Goal: Find specific page/section: Find specific page/section

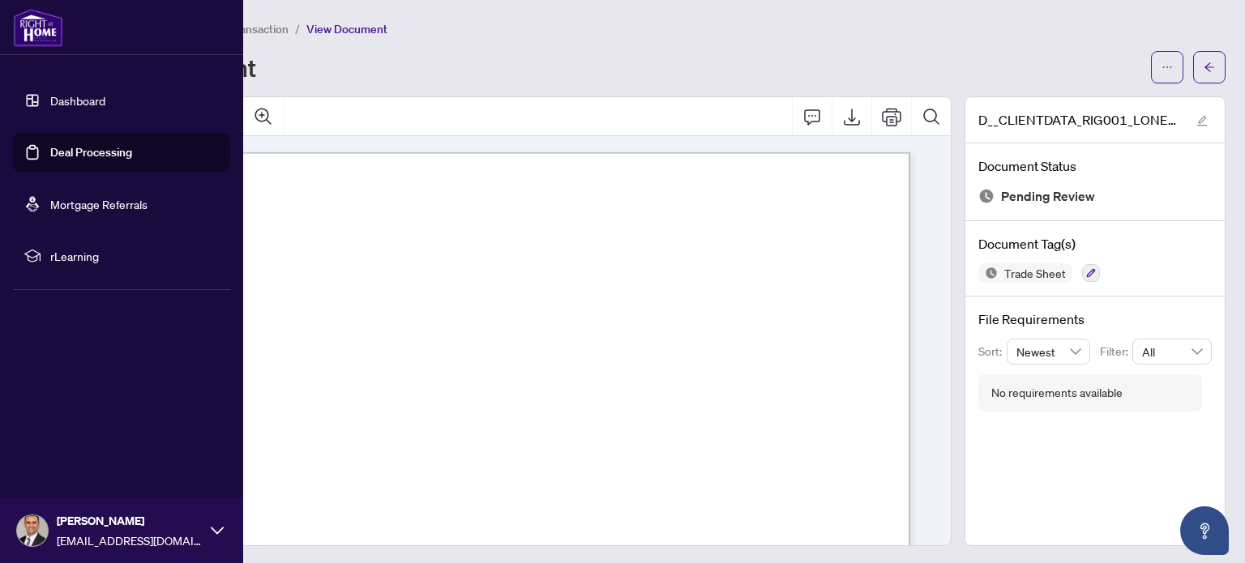
click at [81, 100] on link "Dashboard" at bounding box center [77, 100] width 55 height 15
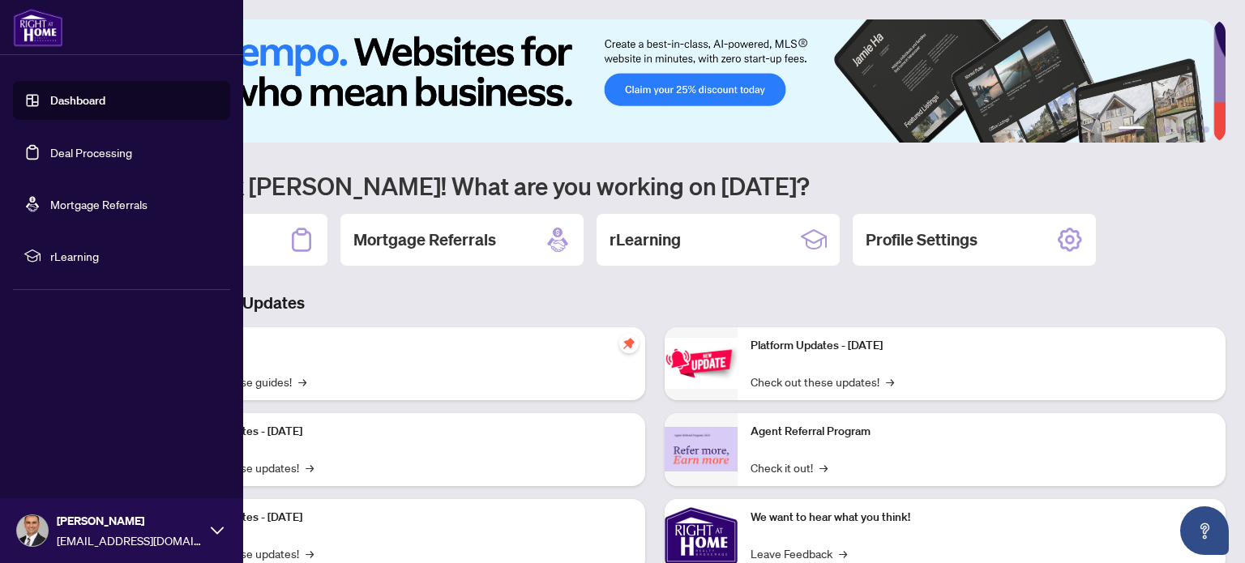
click at [432, 292] on h3 "Brokerage & Industry Updates" at bounding box center [654, 303] width 1141 height 23
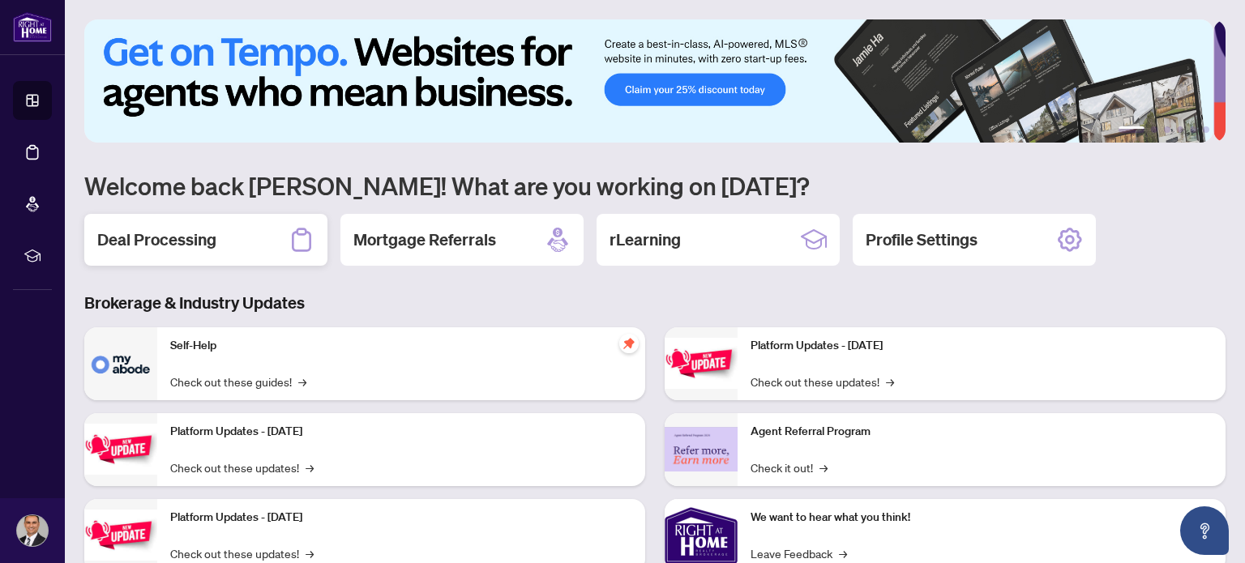
click at [226, 243] on div "Deal Processing" at bounding box center [205, 240] width 243 height 52
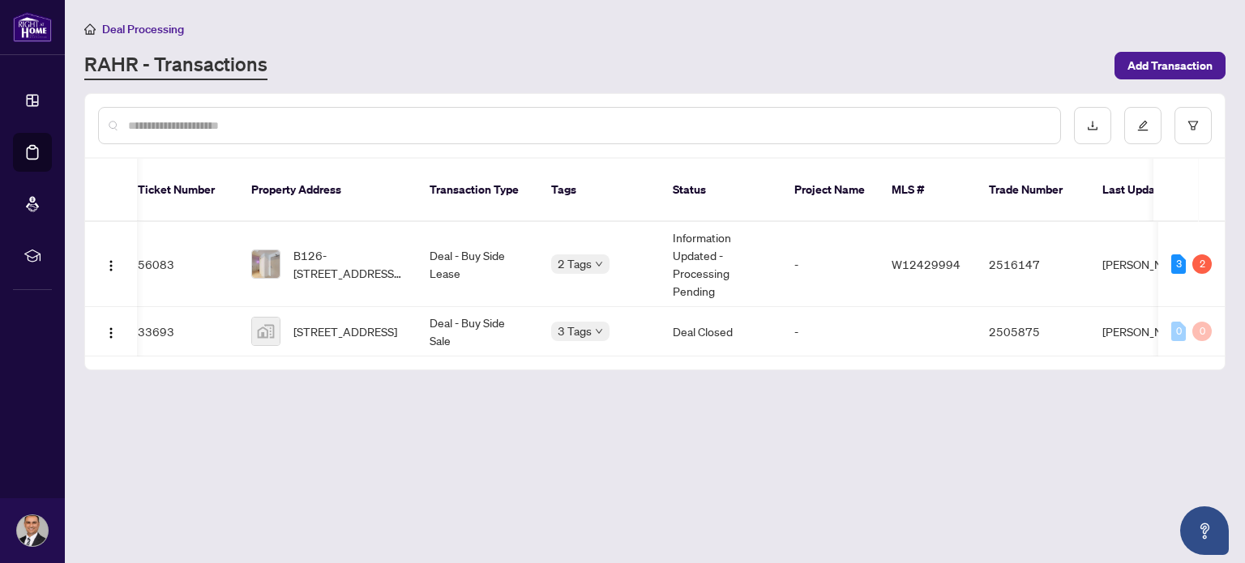
scroll to position [0, 21]
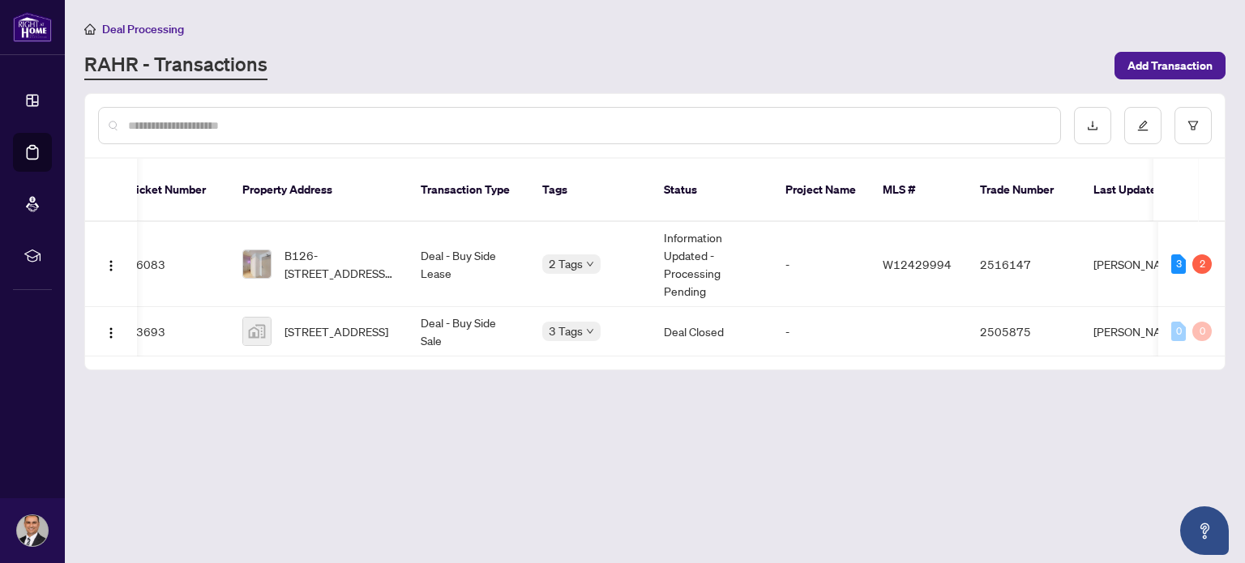
click at [347, 323] on span "[STREET_ADDRESS]" at bounding box center [337, 332] width 104 height 18
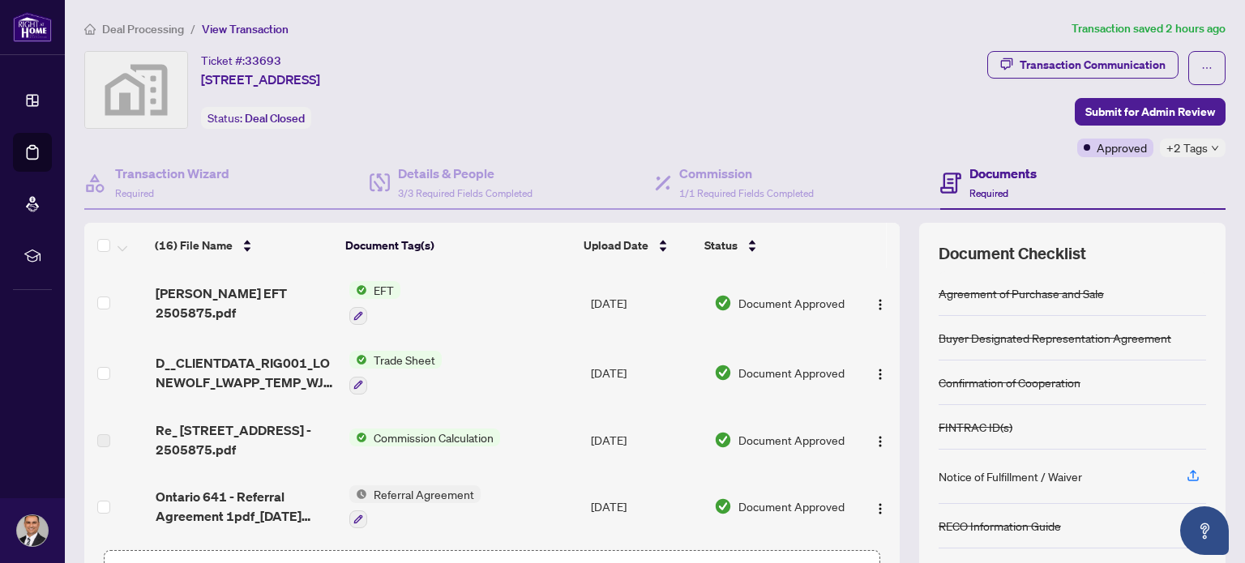
click at [187, 302] on span "[PERSON_NAME] EFT 2505875.pdf" at bounding box center [246, 303] width 181 height 39
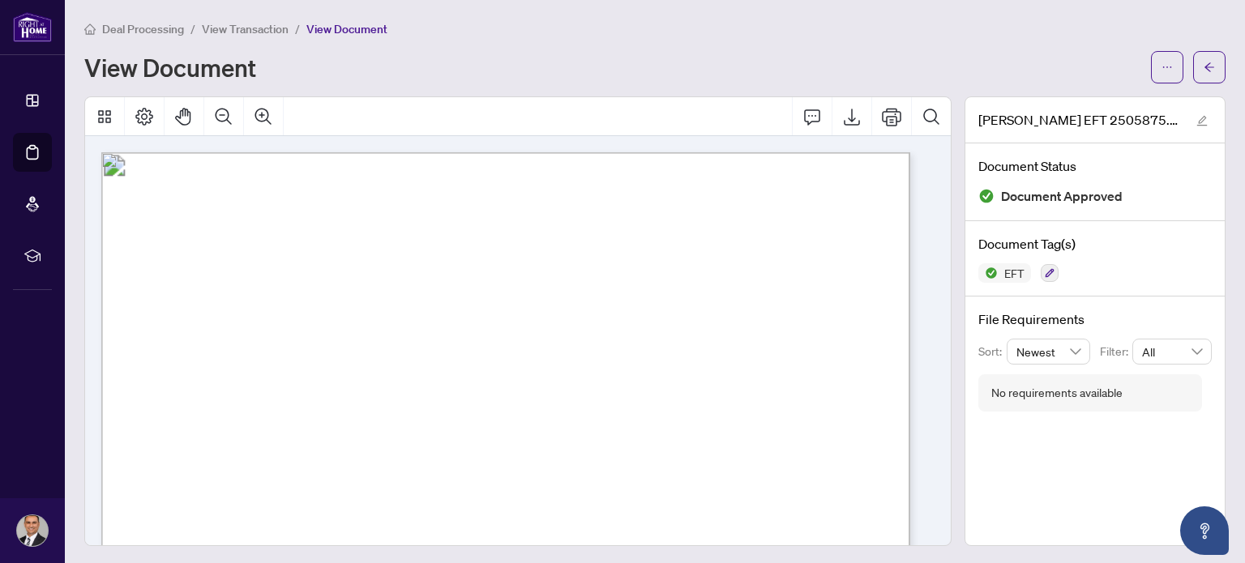
click at [24, 99] on icon at bounding box center [32, 100] width 16 height 16
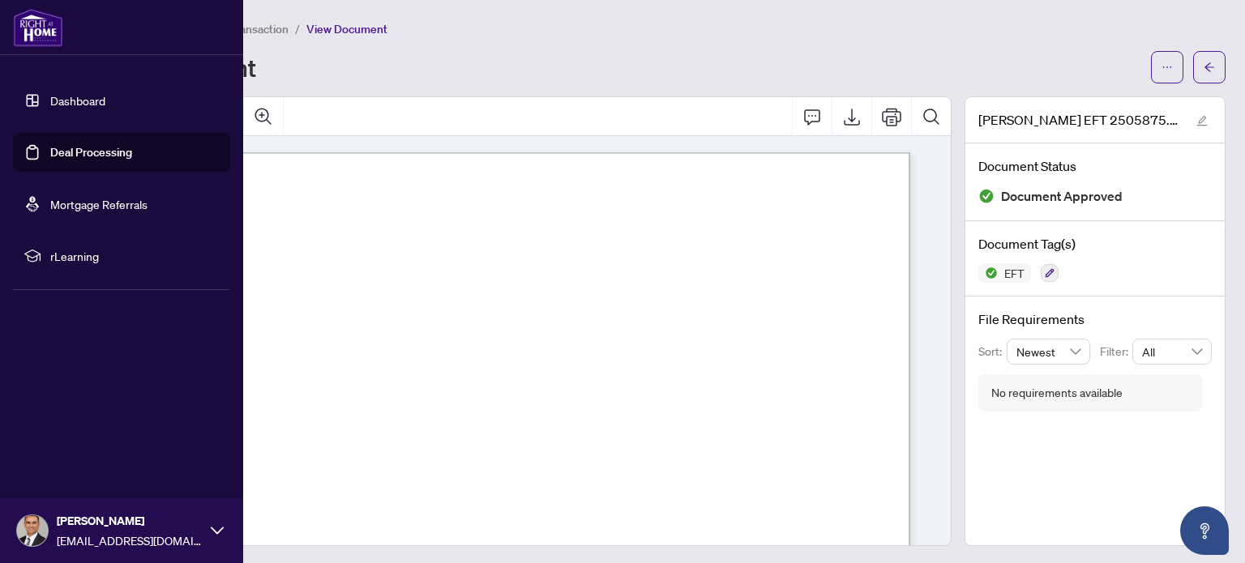
click at [71, 101] on link "Dashboard" at bounding box center [77, 100] width 55 height 15
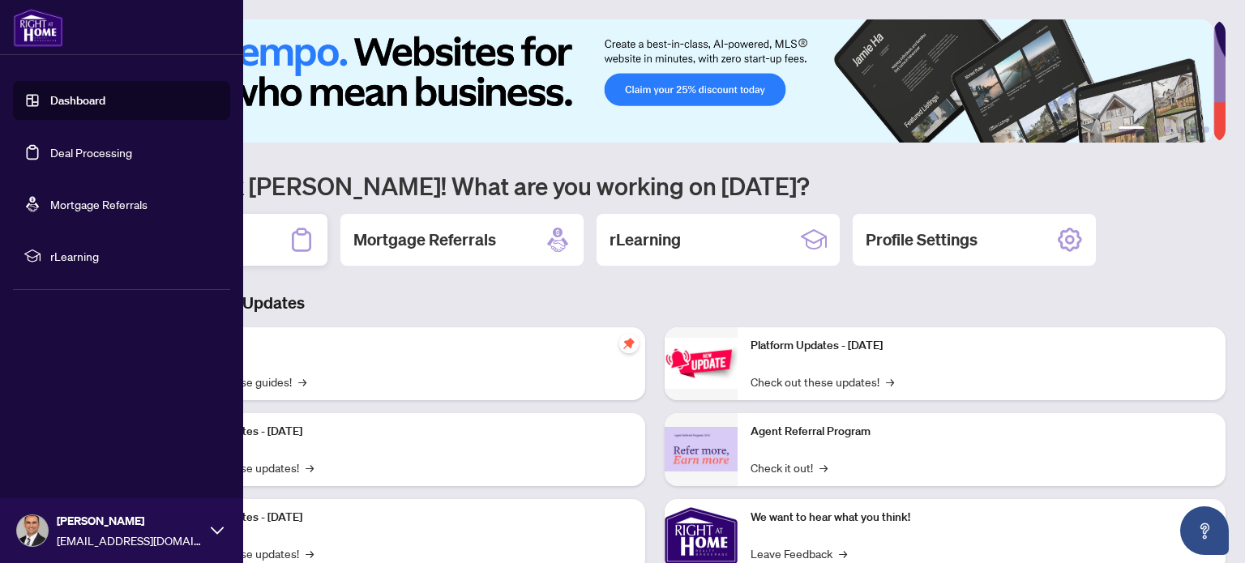
click at [269, 246] on div "Deal Processing" at bounding box center [205, 240] width 243 height 52
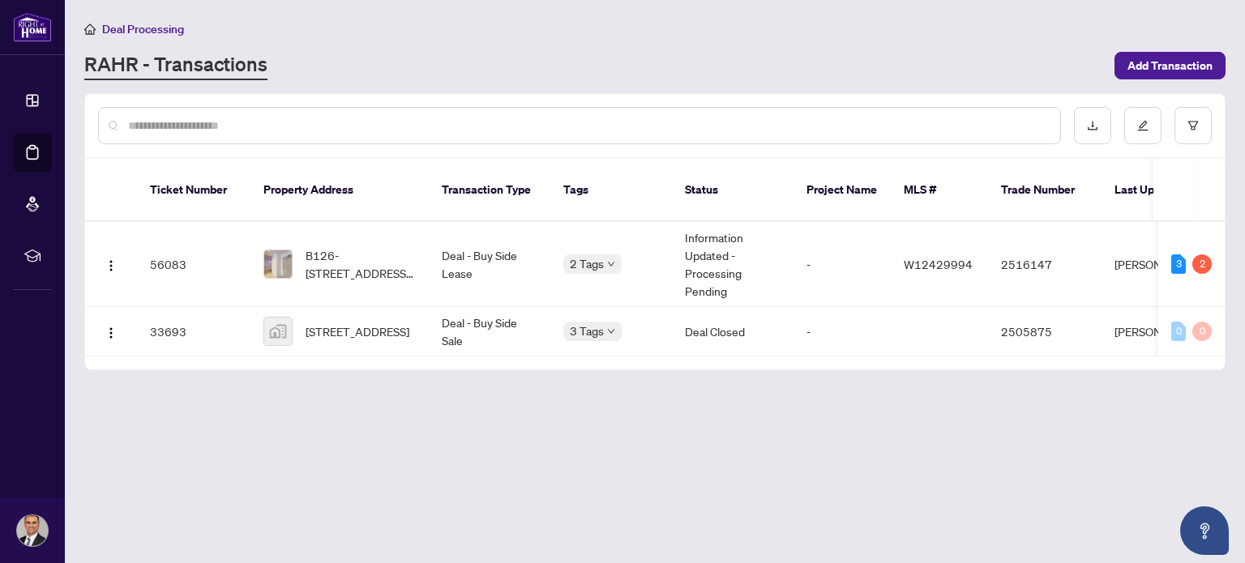
click at [360, 246] on span "B126-[STREET_ADDRESS][PERSON_NAME]" at bounding box center [361, 264] width 110 height 36
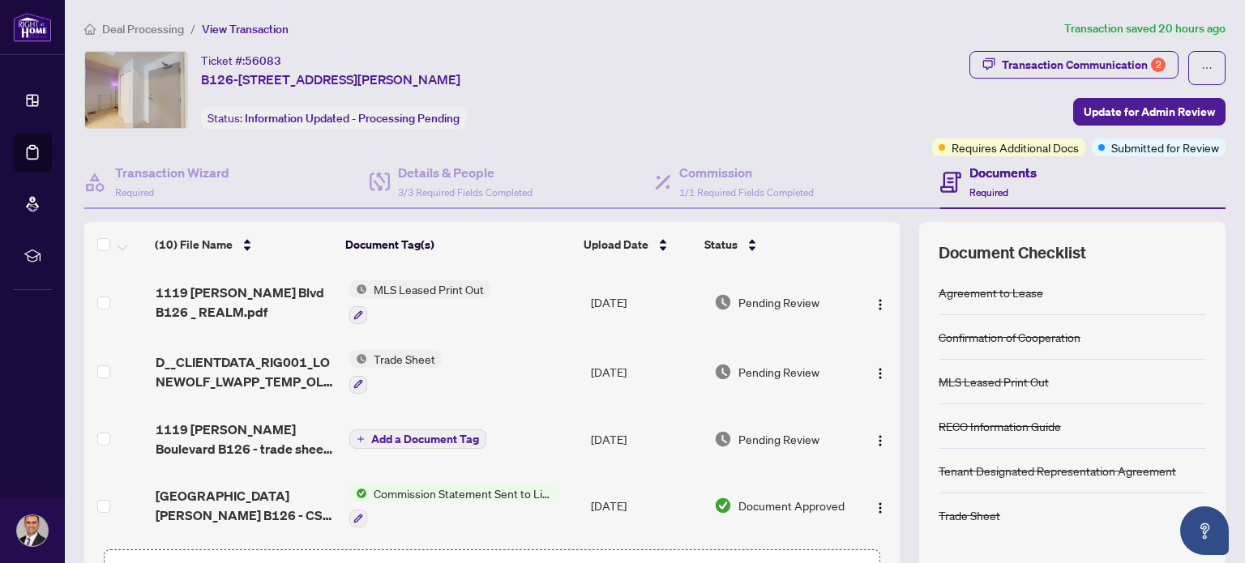
click at [136, 29] on span "Deal Processing" at bounding box center [143, 29] width 82 height 15
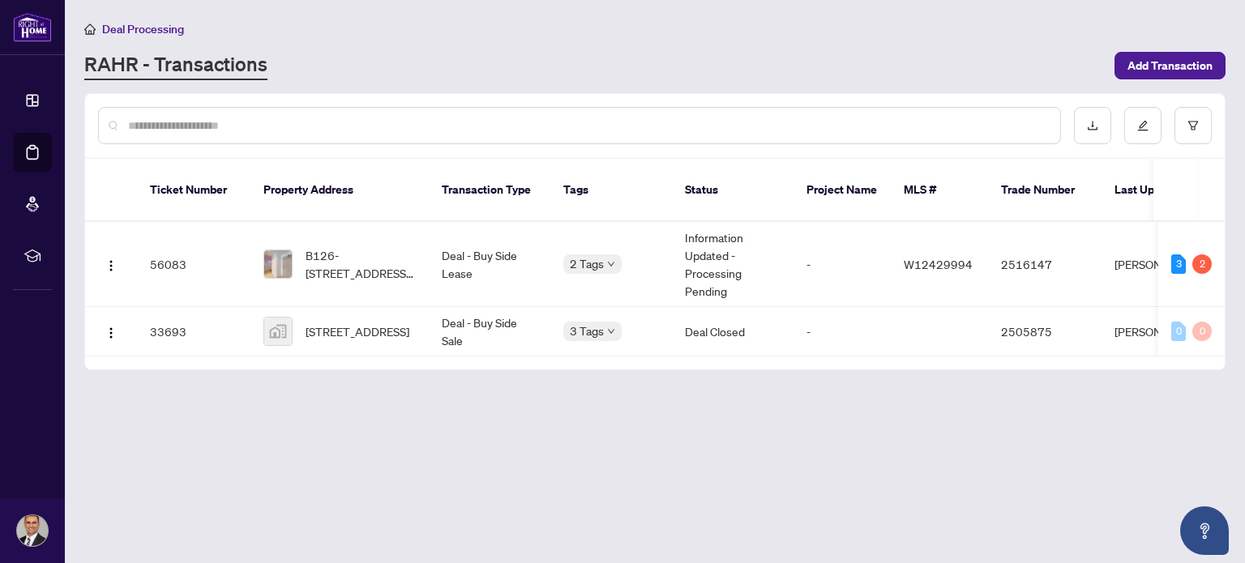
click at [1089, 334] on td "2505875" at bounding box center [1044, 331] width 113 height 49
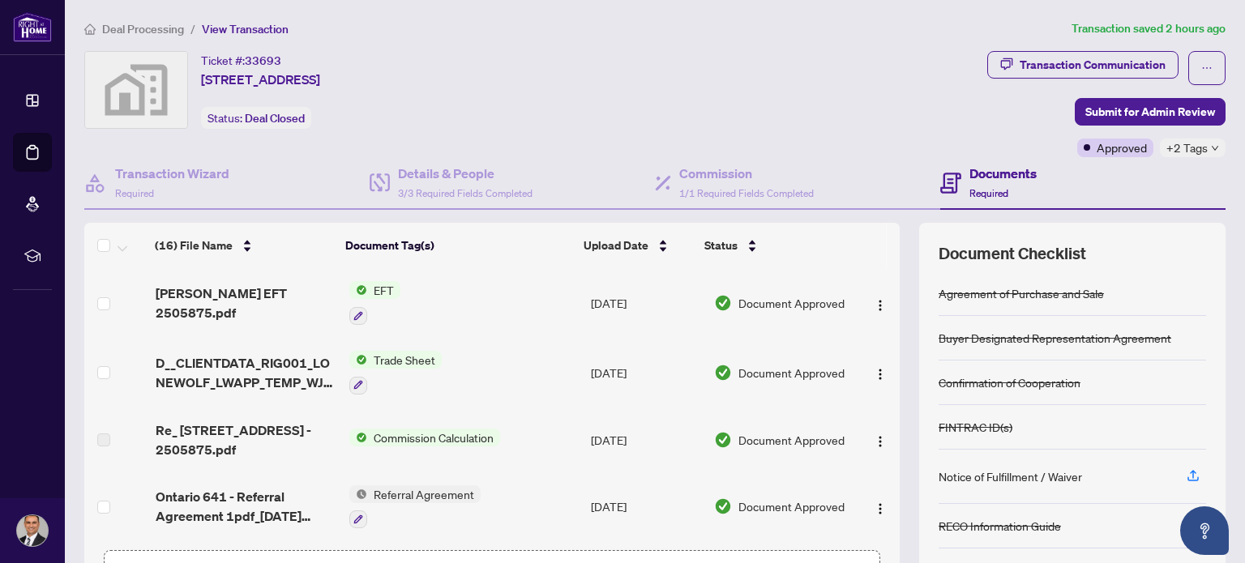
click at [139, 23] on span "Deal Processing" at bounding box center [143, 29] width 82 height 15
